Goal: Information Seeking & Learning: Learn about a topic

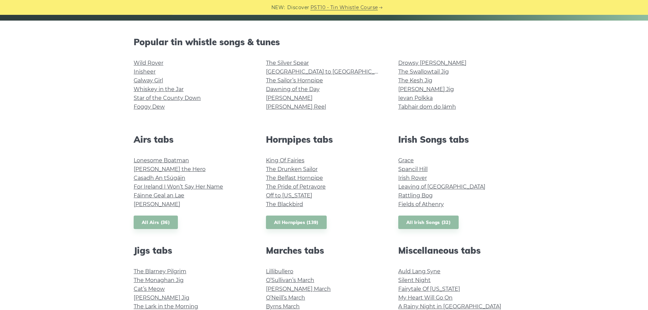
scroll to position [138, 0]
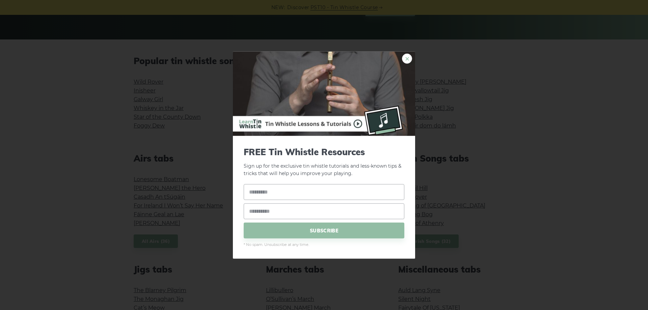
click at [410, 55] on link "×" at bounding box center [407, 58] width 10 height 10
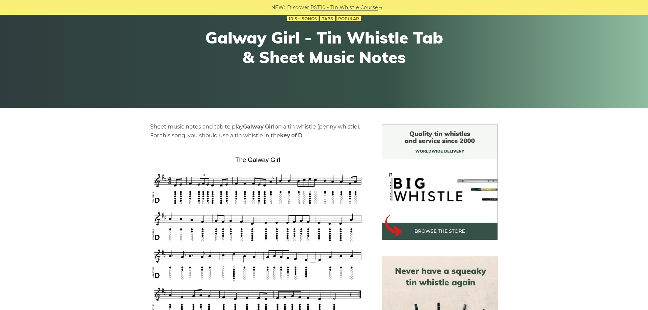
scroll to position [69, 0]
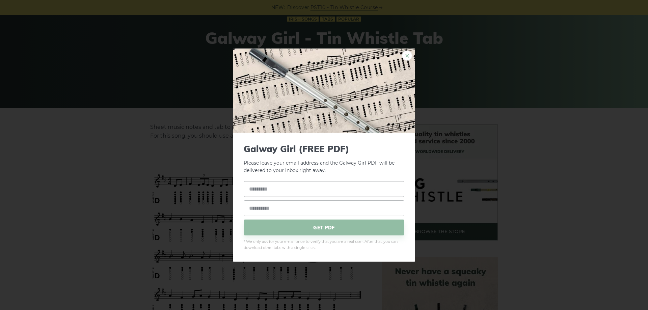
click at [412, 55] on link "×" at bounding box center [407, 55] width 10 height 10
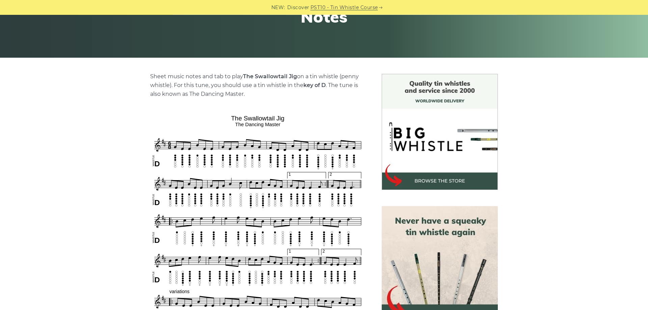
scroll to position [138, 0]
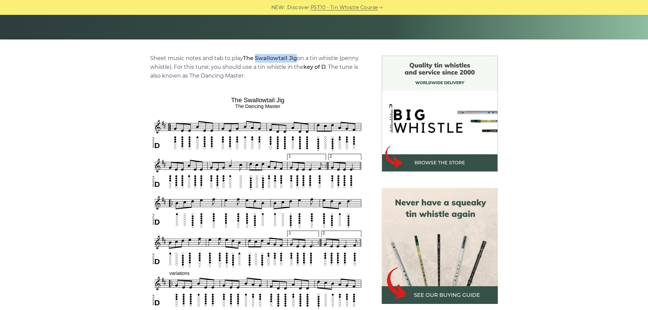
drag, startPoint x: 261, startPoint y: 59, endPoint x: 296, endPoint y: 60, distance: 34.8
click at [296, 60] on strong "The Swallowtail Jig" at bounding box center [270, 58] width 54 height 6
copy strong "Swallowtail Jig"
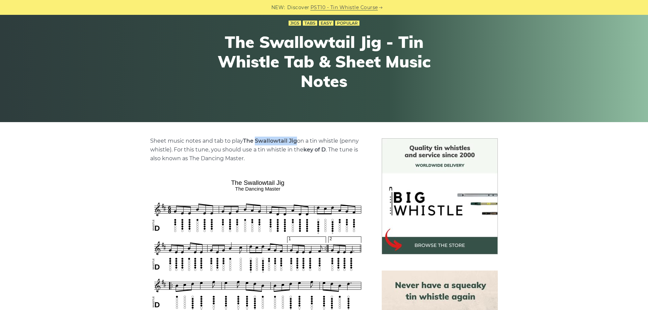
scroll to position [34, 0]
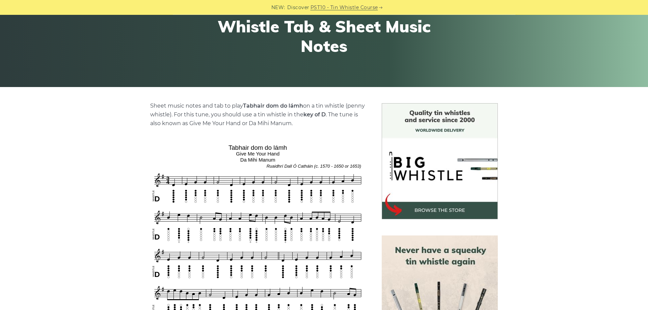
scroll to position [69, 0]
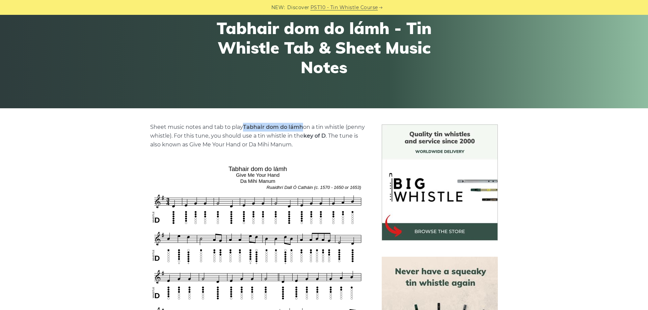
drag, startPoint x: 244, startPoint y: 126, endPoint x: 304, endPoint y: 129, distance: 59.9
click at [304, 129] on p "Sheet music notes and tab to play Tabhair dom do lámh on a tin whistle (penny w…" at bounding box center [257, 136] width 215 height 26
copy strong "Tabhair dom do lámh"
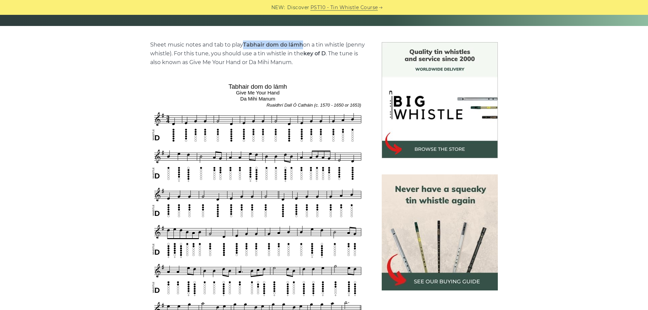
scroll to position [207, 0]
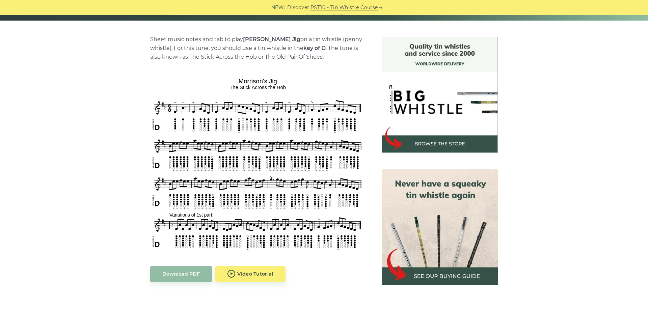
scroll to position [172, 0]
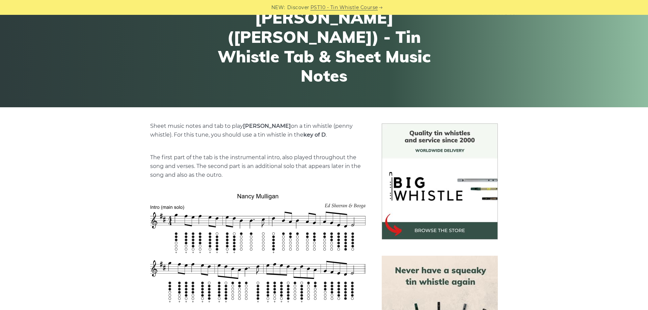
scroll to position [172, 0]
